Goal: Information Seeking & Learning: Learn about a topic

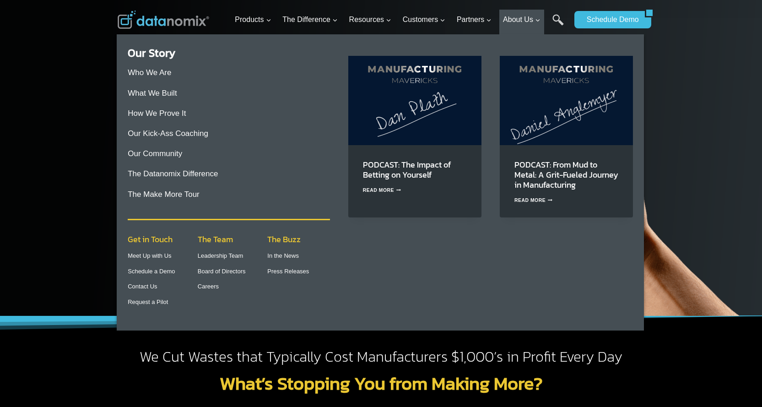
click at [194, 67] on p "Who We Are" at bounding box center [229, 72] width 202 height 12
click at [136, 71] on link "Who We Are" at bounding box center [149, 72] width 43 height 9
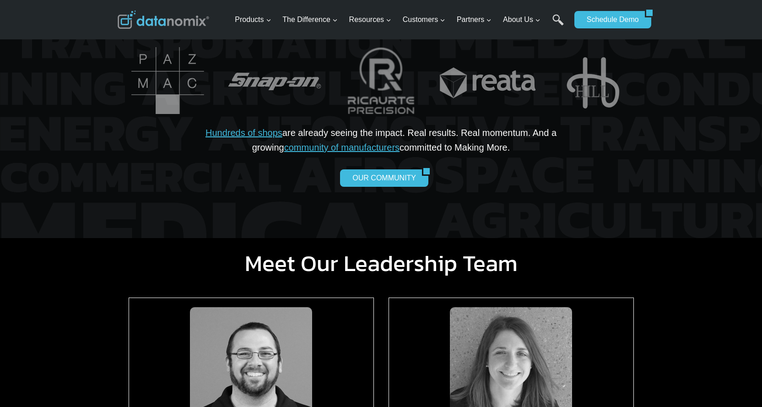
scroll to position [961, 0]
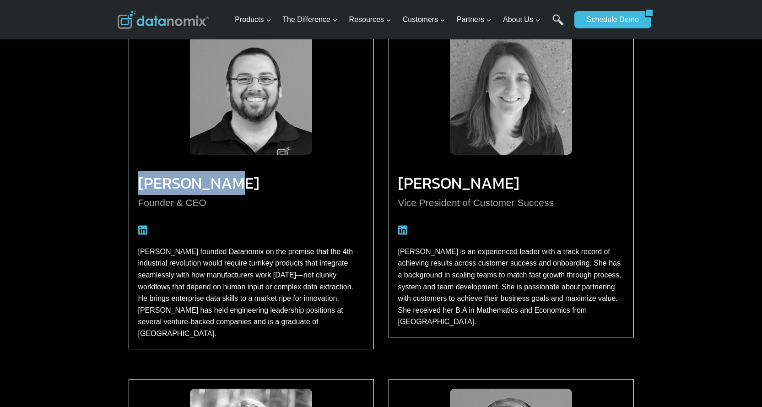
drag, startPoint x: 135, startPoint y: 174, endPoint x: 247, endPoint y: 176, distance: 112.1
click at [247, 176] on div "[PERSON_NAME] Founder & CEO [PERSON_NAME] founded Datanomix on the premise that…" at bounding box center [251, 186] width 245 height 326
copy h3 "[PERSON_NAME]"
click at [151, 202] on p "Founder & CEO" at bounding box center [251, 203] width 226 height 16
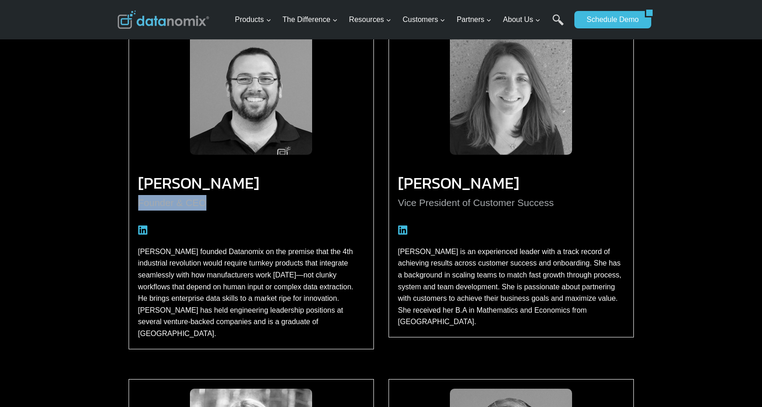
drag, startPoint x: 151, startPoint y: 202, endPoint x: 208, endPoint y: 205, distance: 56.8
click at [208, 205] on p "Founder & CEO" at bounding box center [251, 203] width 226 height 16
copy div "Founder & CEO"
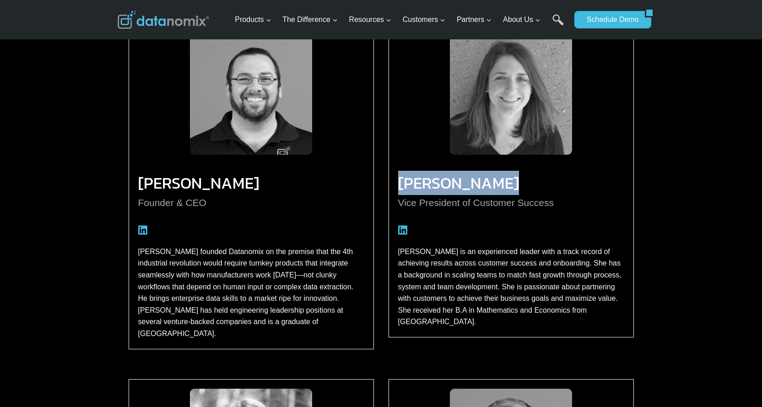
drag, startPoint x: 400, startPoint y: 174, endPoint x: 563, endPoint y: 171, distance: 162.9
click at [563, 171] on div "Annie Michaud Vice President of Customer Success Annie is an experienced leader…" at bounding box center [510, 180] width 245 height 314
copy h3 "[PERSON_NAME]"
click at [402, 200] on p "Vice President of Customer Success" at bounding box center [511, 203] width 226 height 16
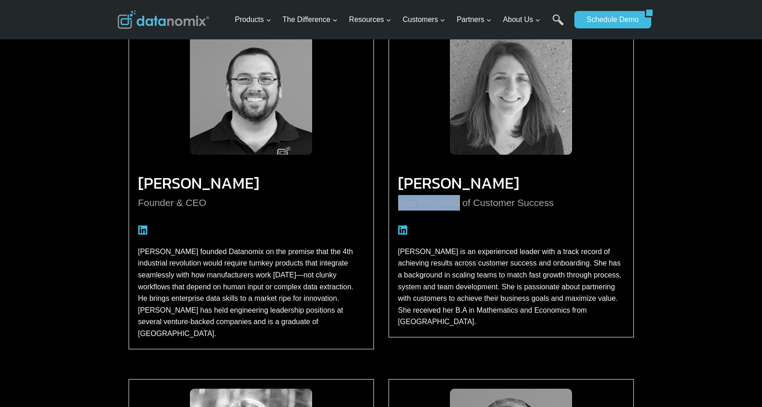
drag, startPoint x: 402, startPoint y: 200, endPoint x: 444, endPoint y: 200, distance: 42.6
click at [444, 200] on p "Vice President of Customer Success" at bounding box center [511, 203] width 226 height 16
copy p "Vice President"
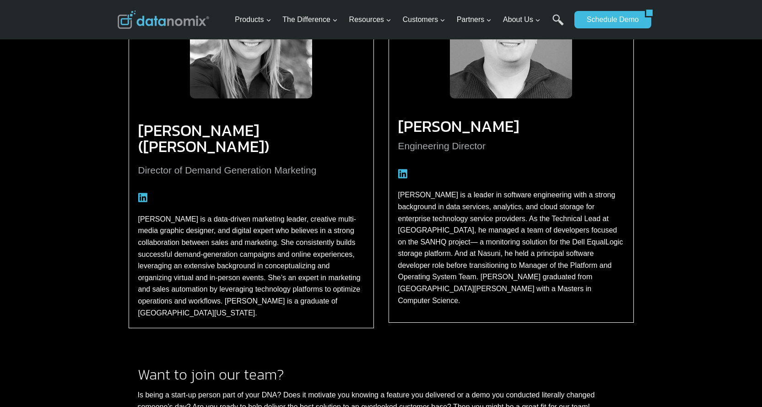
scroll to position [1373, 0]
drag, startPoint x: 134, startPoint y: 112, endPoint x: 222, endPoint y: 123, distance: 89.0
click at [222, 123] on div "Lisa Murphy (Saunders) Director of Demand Generation Marketing Lisa is a data-d…" at bounding box center [251, 148] width 245 height 362
copy h3 "Lisa Murphy"
click at [291, 163] on p "Director of Demand Generation Marketing" at bounding box center [251, 171] width 226 height 16
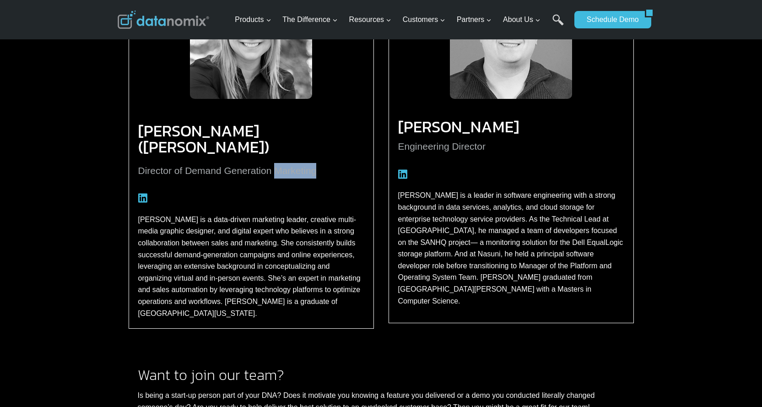
click at [291, 163] on p "Director of Demand Generation Marketing" at bounding box center [251, 171] width 226 height 16
copy p "Marketing"
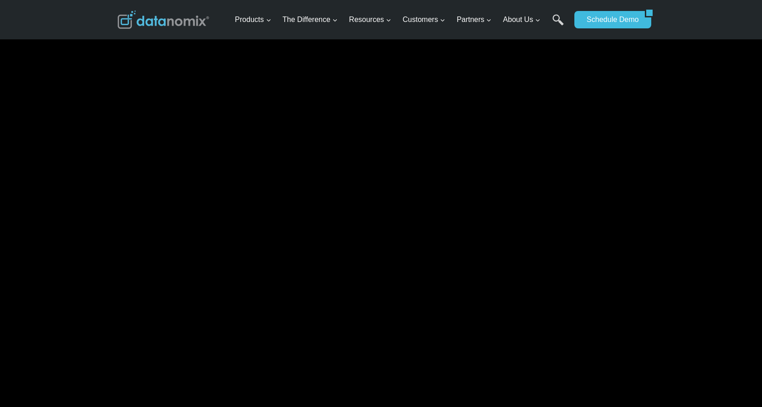
scroll to position [137, 0]
